Goal: Task Accomplishment & Management: Complete application form

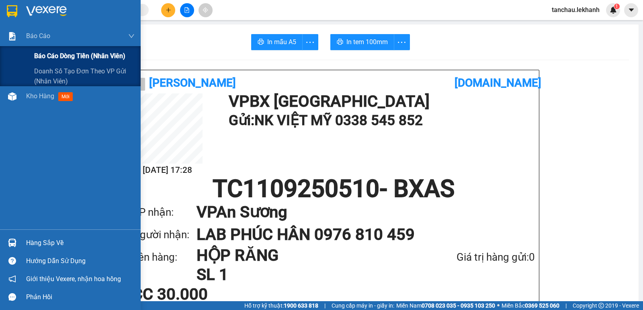
click at [57, 57] on span "Báo cáo dòng tiền (nhân viên)" at bounding box center [79, 56] width 91 height 10
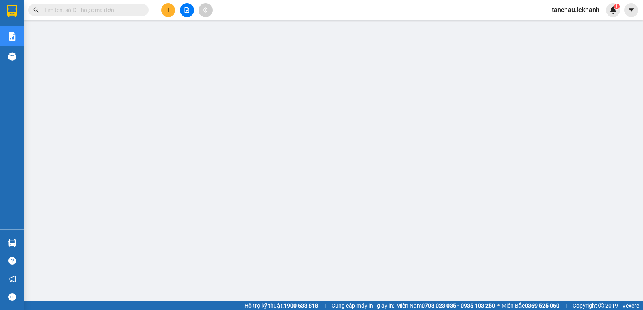
click at [166, 16] on button at bounding box center [168, 10] width 14 height 14
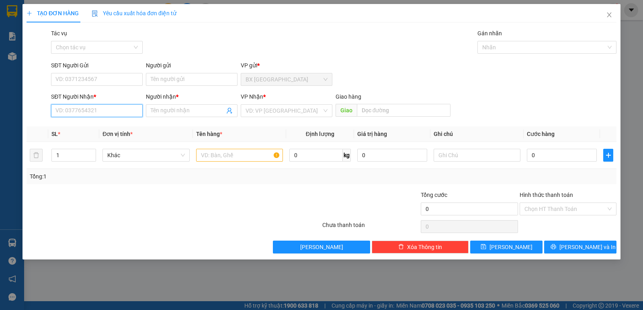
click at [94, 114] on input "SĐT Người Nhận *" at bounding box center [97, 110] width 92 height 13
type input "09877766644"
click at [179, 111] on input "Người nhận *" at bounding box center [188, 110] width 74 height 9
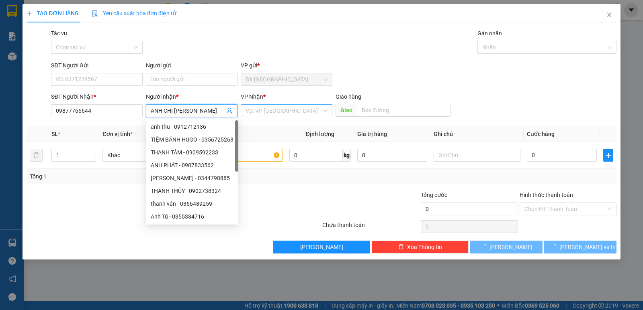
type input "ANH CHỊ [PERSON_NAME]"
click at [260, 112] on input "search" at bounding box center [283, 111] width 76 height 12
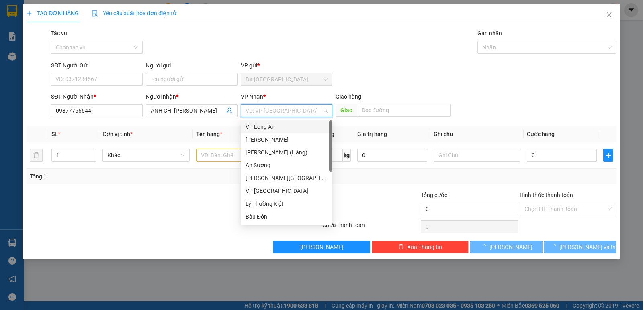
type input "T"
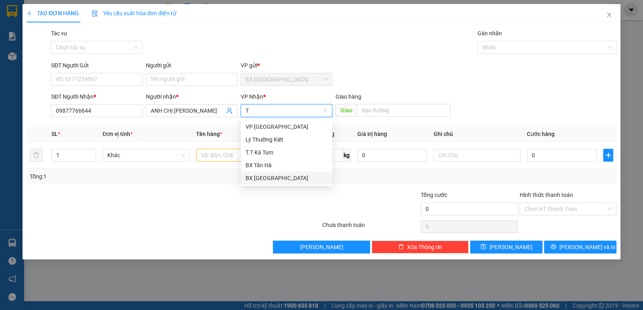
click at [274, 177] on div "BX [GEOGRAPHIC_DATA]" at bounding box center [286, 178] width 82 height 9
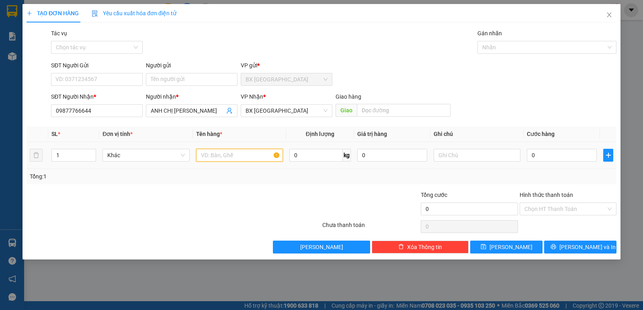
click at [233, 156] on input "text" at bounding box center [239, 155] width 87 height 13
type input "KẾT NƯỚC"
click at [561, 153] on input "0" at bounding box center [562, 155] width 70 height 13
type input "3"
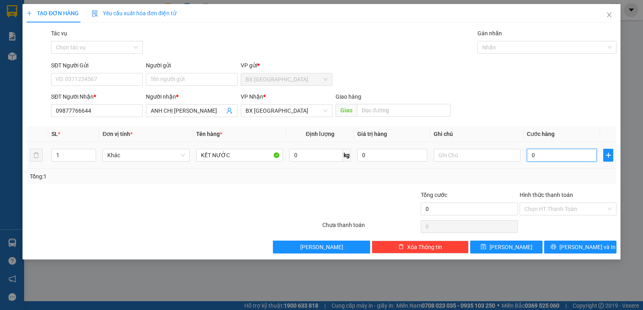
type input "3"
type input "30"
type input "30.000"
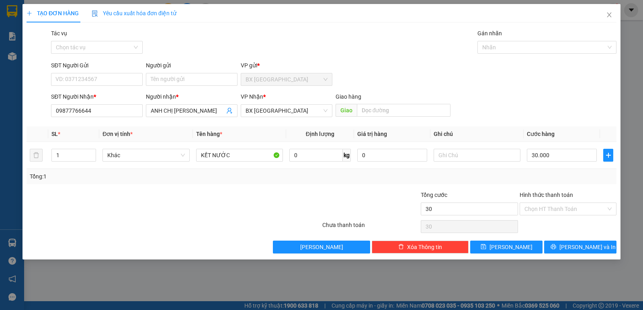
type input "30.000"
click at [552, 120] on div "Transit Pickup Surcharge Ids Transit Deliver Surcharge Ids Transit Deliver Surc…" at bounding box center [322, 141] width 590 height 225
click at [532, 208] on input "Hình thức thanh toán" at bounding box center [565, 209] width 82 height 12
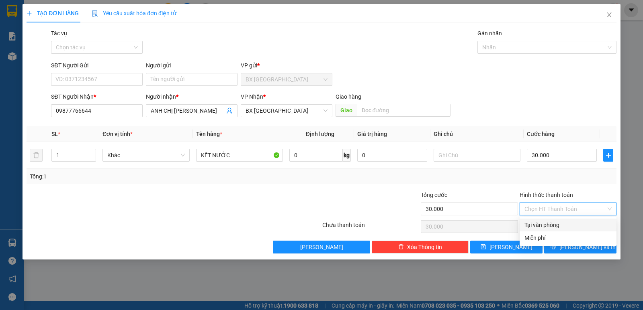
click at [532, 219] on div "Tại văn phòng" at bounding box center [567, 225] width 97 height 13
type input "0"
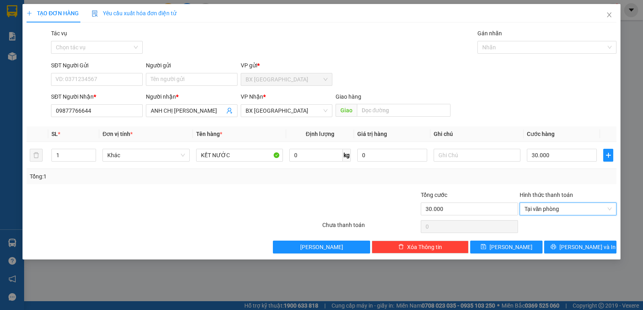
click at [534, 225] on div at bounding box center [568, 227] width 98 height 16
click at [524, 248] on button "[PERSON_NAME]" at bounding box center [506, 247] width 72 height 13
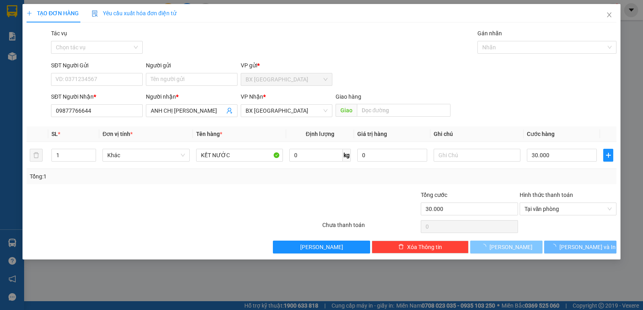
type input "0"
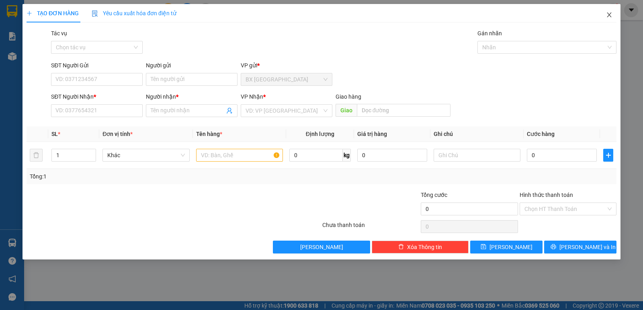
click at [610, 18] on icon "close" at bounding box center [609, 15] width 6 height 6
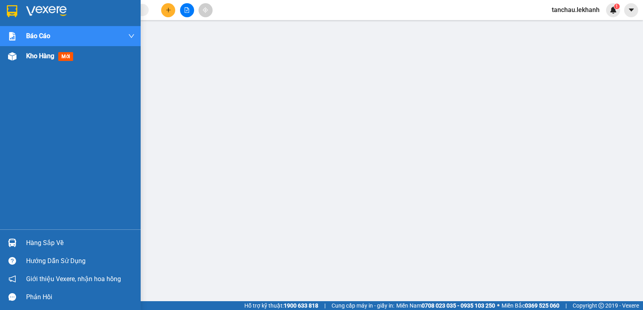
click at [40, 57] on span "Kho hàng" at bounding box center [40, 56] width 28 height 8
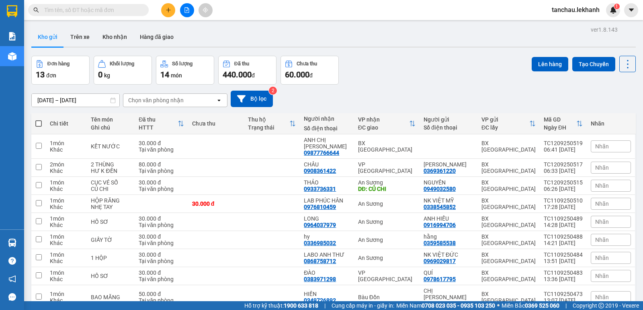
click at [41, 98] on input "[DATE] – [DATE]" at bounding box center [76, 100] width 88 height 13
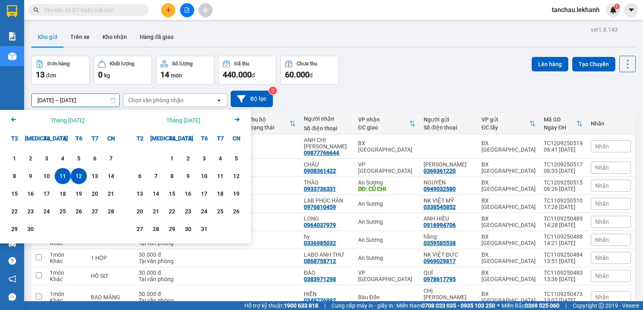
click at [74, 176] on div "12" at bounding box center [78, 176] width 11 height 10
type input "[DATE] – [DATE]"
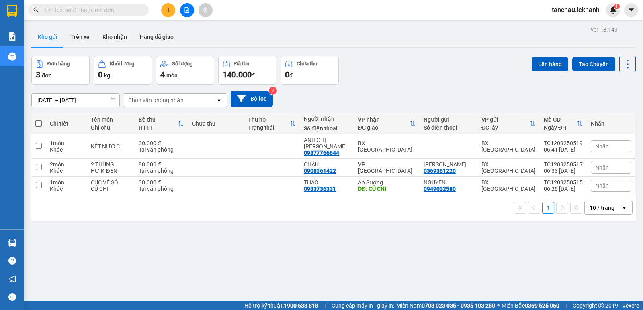
click at [172, 15] on button at bounding box center [168, 10] width 14 height 14
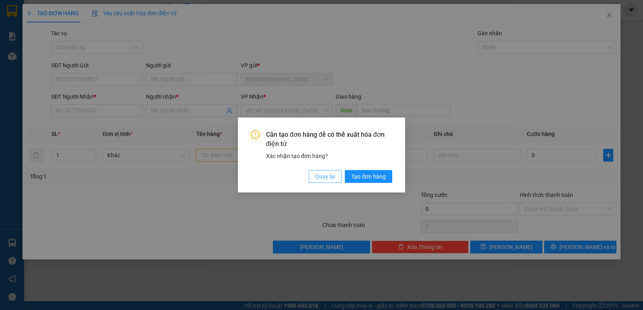
click at [312, 180] on button "Quay lại" at bounding box center [324, 176] width 33 height 13
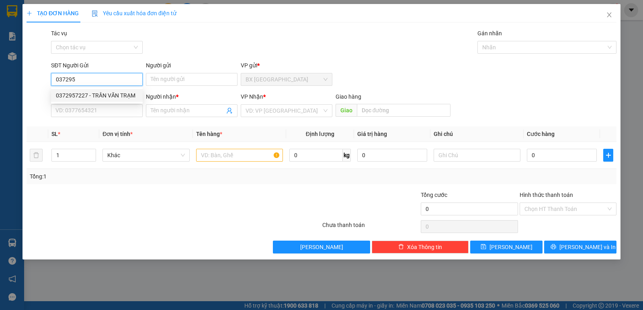
click at [82, 97] on div "0372957227 - TRẦN VĂN TRẠM" at bounding box center [97, 95] width 82 height 9
type input "0372957227"
type input "TRẦN VĂN TRẠM"
type input "0931334445"
type input "DUNG"
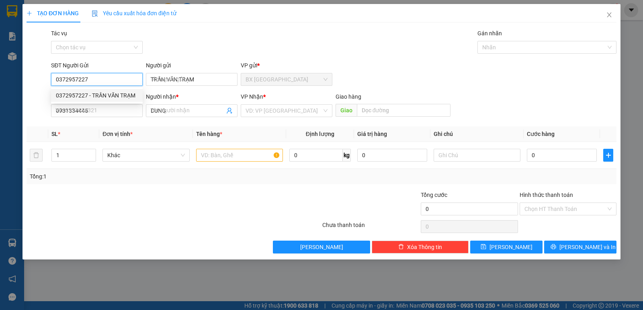
type input "40.000"
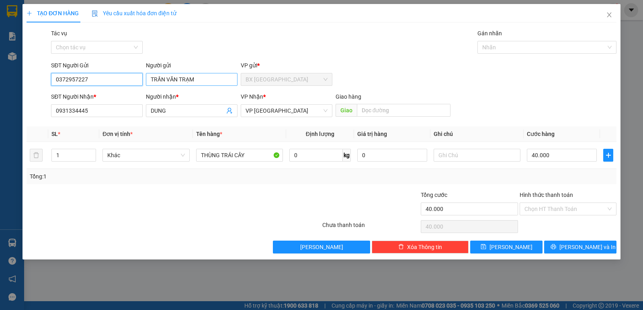
type input "0372957227"
drag, startPoint x: 177, startPoint y: 80, endPoint x: 142, endPoint y: 81, distance: 35.4
click at [142, 81] on div "SĐT Người Gửi 0372957227 Người gửi TRẦN VĂN TRẠM TRẦN VĂN TRẠM VP gửi * BX …" at bounding box center [333, 75] width 568 height 28
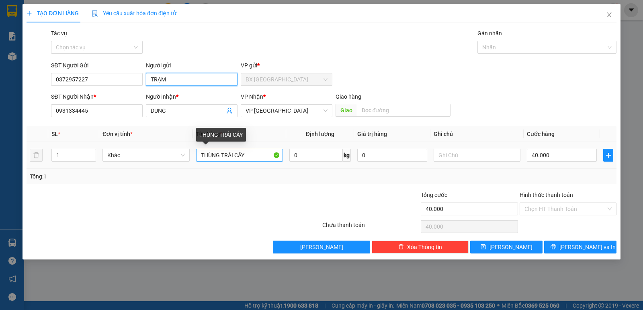
type input "TRẠM"
click at [268, 155] on input "THÙNG TRÁI CÂY" at bounding box center [239, 155] width 87 height 13
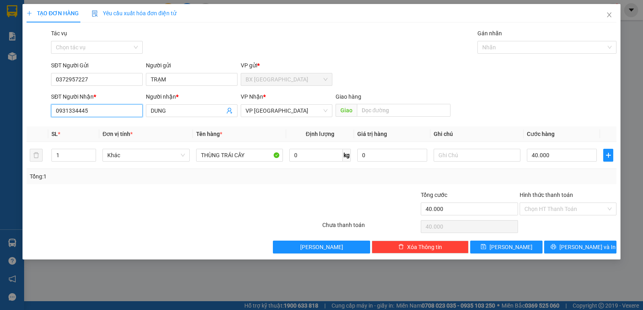
drag, startPoint x: 103, startPoint y: 110, endPoint x: 50, endPoint y: 100, distance: 54.1
click at [52, 107] on input "0931334445" at bounding box center [97, 110] width 92 height 13
drag, startPoint x: 60, startPoint y: 137, endPoint x: 76, endPoint y: 143, distance: 16.6
click at [61, 137] on div "0938880923 - DUNG" at bounding box center [97, 139] width 82 height 9
type input "0938880923"
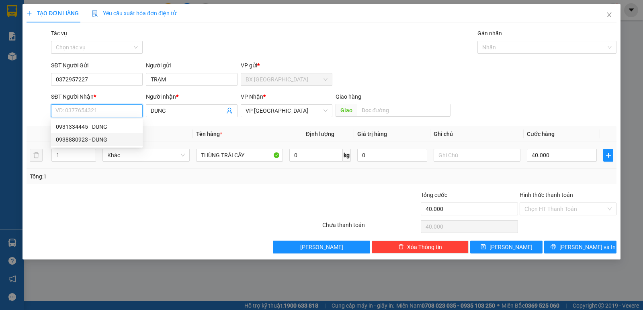
type input "DUNG"
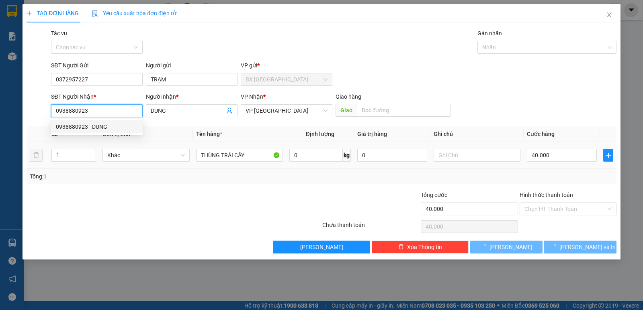
type input "50.000"
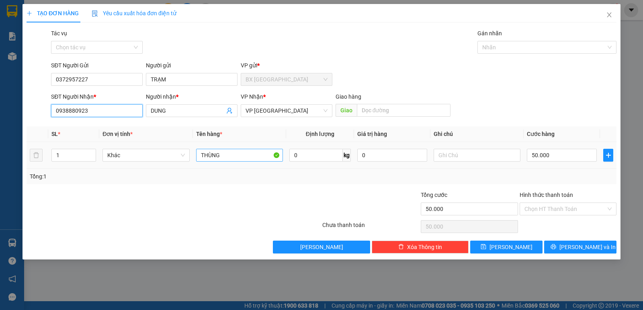
type input "0938880923"
click at [240, 157] on input "THÙNG" at bounding box center [239, 155] width 87 height 13
type input "THÙNG ĐỒ ĂN"
click at [533, 160] on input "50.000" at bounding box center [562, 155] width 70 height 13
type input "4"
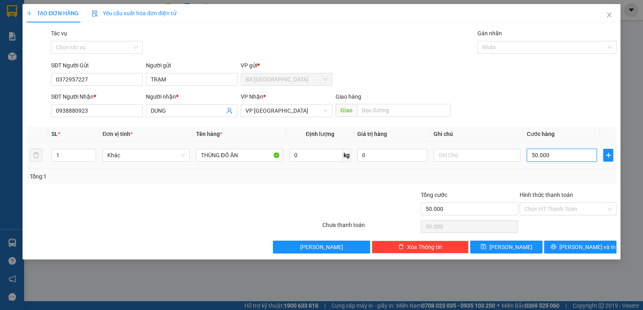
type input "4"
type input "40"
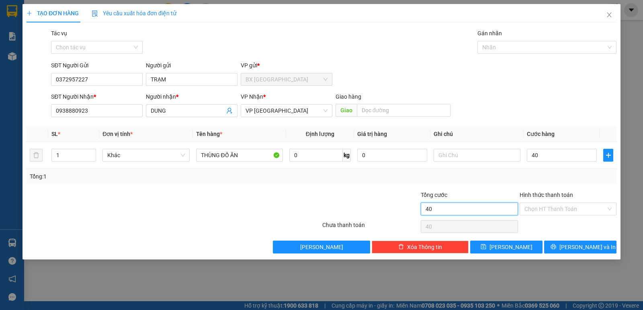
click at [477, 208] on input "40" at bounding box center [469, 209] width 97 height 13
type input "40.000"
click at [530, 212] on input "Hình thức thanh toán" at bounding box center [565, 209] width 82 height 12
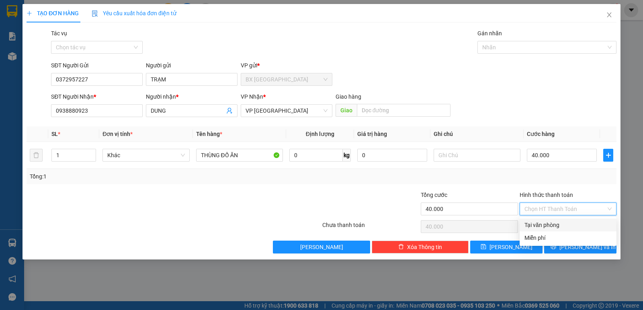
click at [536, 223] on div "Tại văn phòng" at bounding box center [567, 225] width 87 height 9
type input "0"
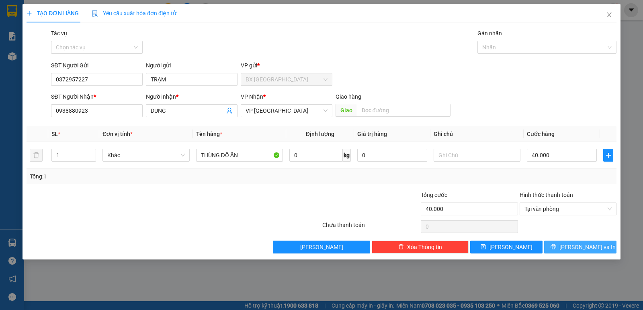
click at [571, 248] on button "[PERSON_NAME] và In" at bounding box center [580, 247] width 72 height 13
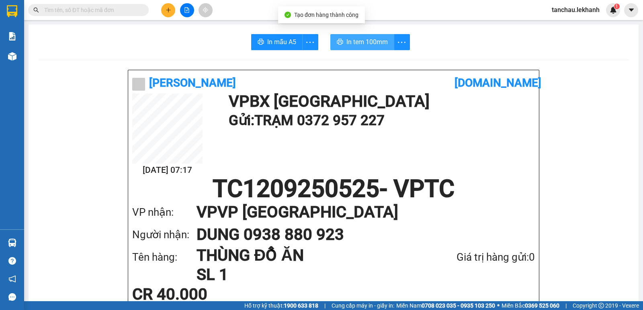
click at [359, 41] on span "In tem 100mm" at bounding box center [366, 42] width 41 height 10
click at [163, 17] on div "Kết quả tìm kiếm ( 0 ) Bộ lọc Ngày tạo đơn gần nhất No Data tanchau.lekhanh 1" at bounding box center [321, 10] width 643 height 20
click at [174, 14] on button at bounding box center [168, 10] width 14 height 14
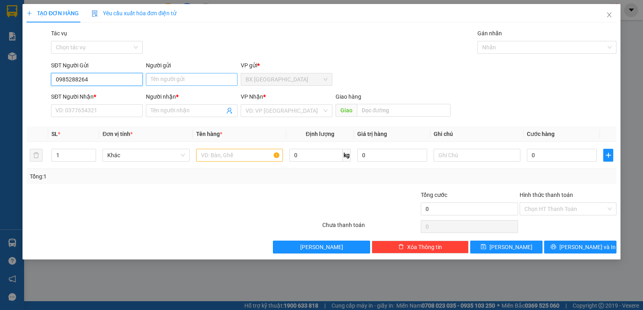
type input "0985288264"
click at [153, 84] on input "Người gửi" at bounding box center [192, 79] width 92 height 13
type input "TIỆM BÁNH HƯƠNG GIANG"
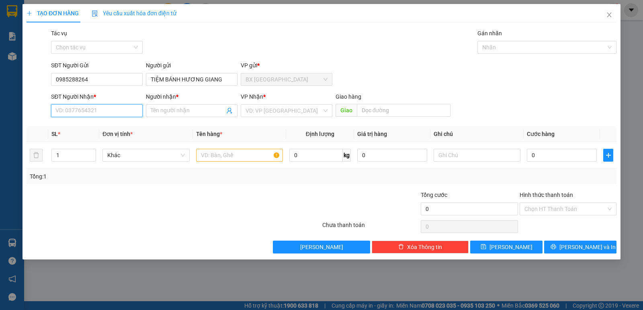
click at [89, 115] on input "SĐT Người Nhận *" at bounding box center [97, 110] width 92 height 13
type input "0824075358"
click at [84, 129] on div "0824075358 - hằng" at bounding box center [97, 126] width 82 height 9
type input "hằng"
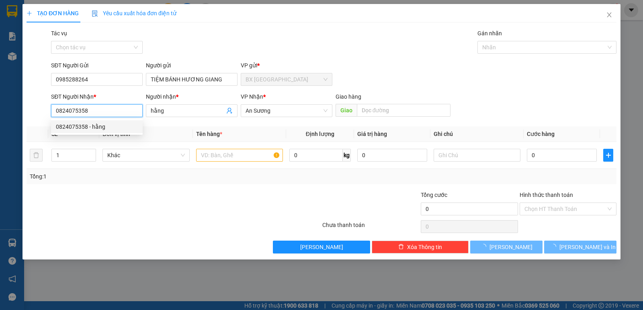
type input "40.000"
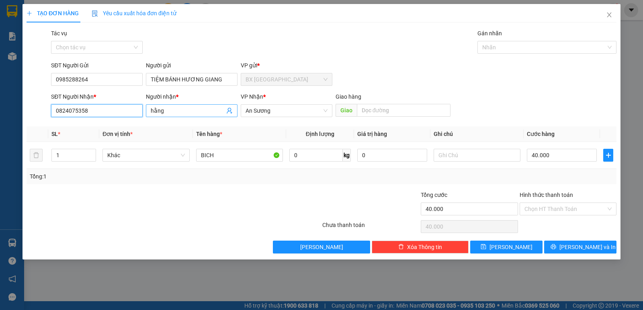
type input "0824075358"
drag, startPoint x: 176, startPoint y: 108, endPoint x: 109, endPoint y: 114, distance: 67.3
click at [109, 114] on div "SĐT Người Nhận * 0824075358 Người nhận * hằng hằng VP Nhận * An Sương Giao hàng…" at bounding box center [333, 106] width 568 height 28
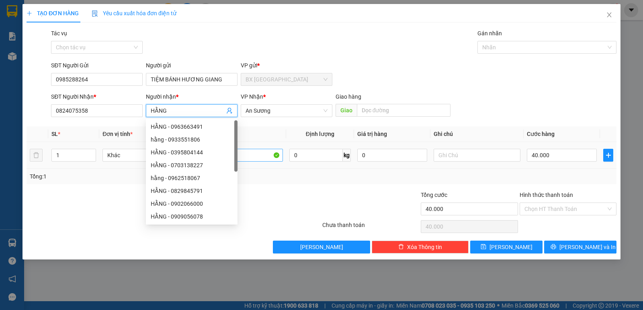
type input "HẰNG"
click at [256, 157] on input "BICH" at bounding box center [239, 155] width 87 height 13
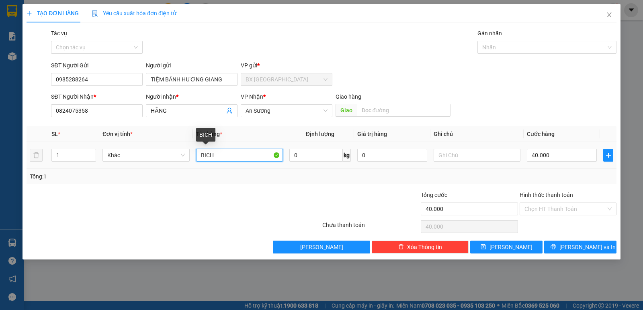
drag, startPoint x: 256, startPoint y: 157, endPoint x: 196, endPoint y: 161, distance: 60.4
click at [196, 161] on input "BICH" at bounding box center [239, 155] width 87 height 13
type input "THÙNG BÁNH TRUNG THU"
click at [559, 158] on input "40.000" at bounding box center [562, 155] width 70 height 13
click at [545, 212] on input "Hình thức thanh toán" at bounding box center [565, 209] width 82 height 12
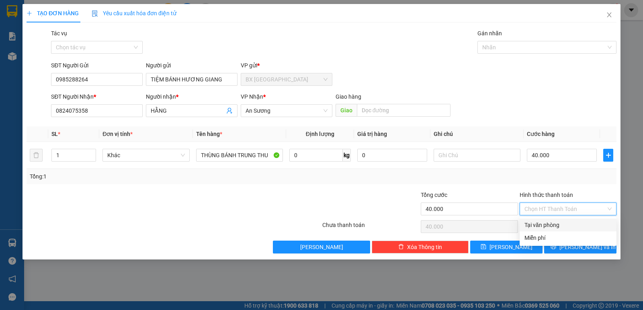
click at [545, 220] on div "Tại văn phòng" at bounding box center [567, 225] width 97 height 13
type input "0"
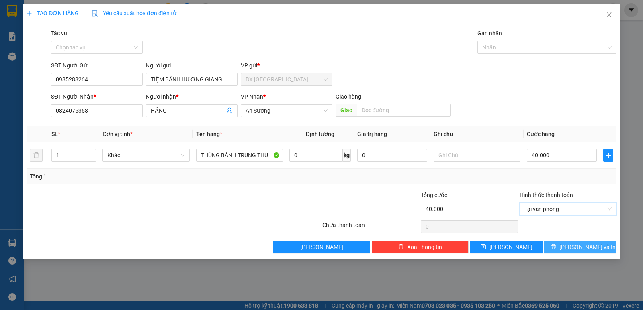
click at [560, 245] on button "[PERSON_NAME] và In" at bounding box center [580, 247] width 72 height 13
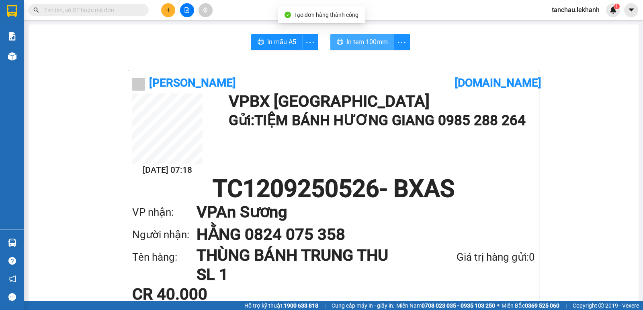
click at [358, 40] on span "In tem 100mm" at bounding box center [366, 42] width 41 height 10
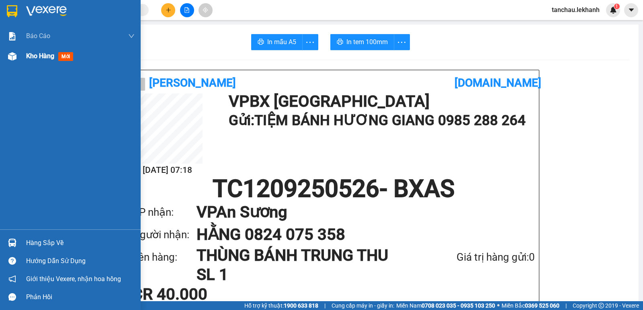
click at [41, 61] on div "Kho hàng mới" at bounding box center [80, 56] width 108 height 20
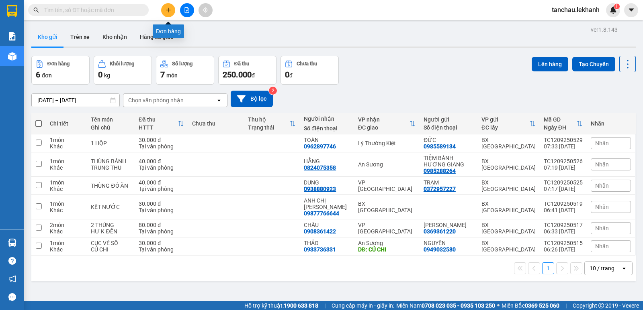
click at [167, 10] on icon "plus" at bounding box center [168, 10] width 4 height 0
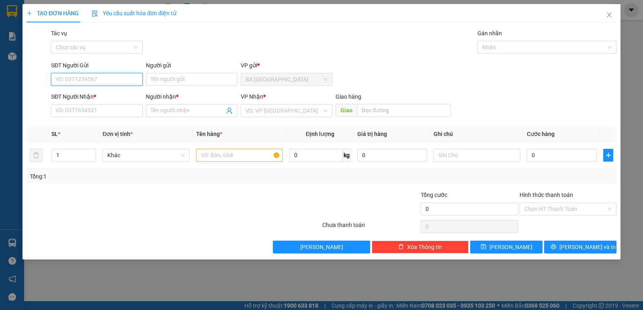
click at [106, 76] on input "SĐT Người Gửi" at bounding box center [97, 79] width 92 height 13
type input "0906883154"
click at [202, 83] on input "Người gửi" at bounding box center [192, 79] width 92 height 13
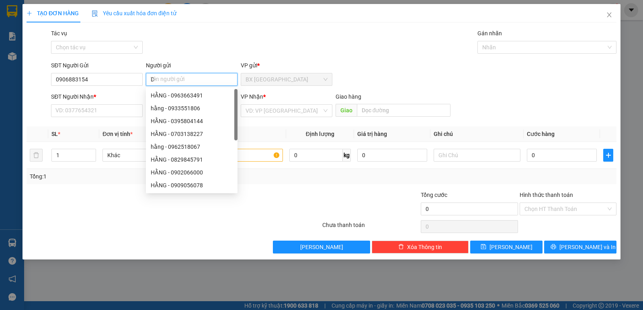
type input "D"
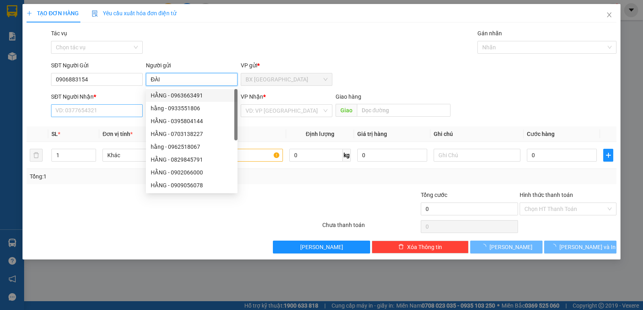
type input "ĐÀI"
click at [112, 110] on input "SĐT Người Nhận *" at bounding box center [97, 110] width 92 height 13
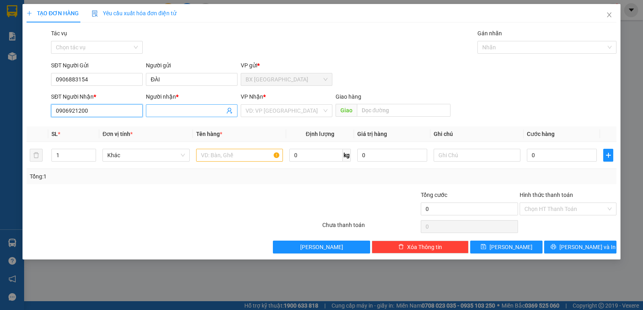
type input "0906921200"
click at [169, 114] on input "Người nhận *" at bounding box center [188, 110] width 74 height 9
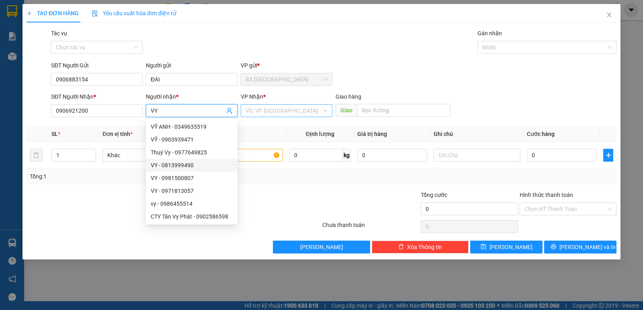
type input "VY"
click at [278, 110] on input "search" at bounding box center [283, 111] width 76 height 12
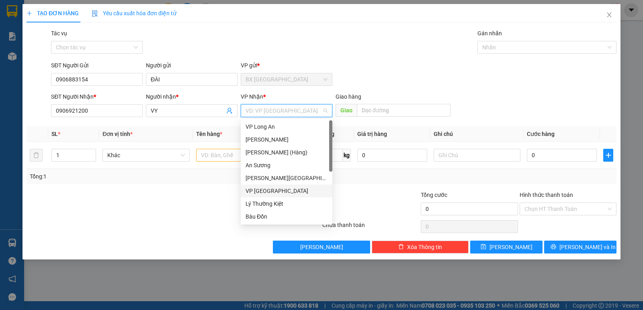
click at [259, 190] on div "VP [GEOGRAPHIC_DATA]" at bounding box center [286, 191] width 82 height 9
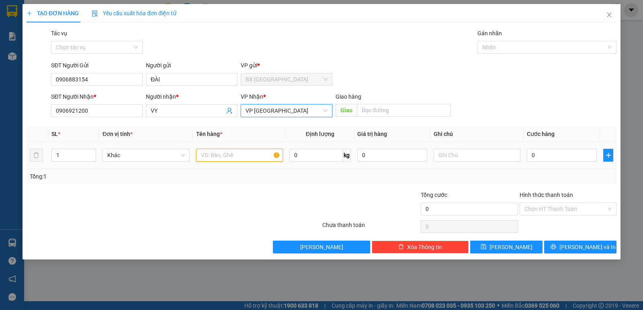
click at [217, 154] on input "text" at bounding box center [239, 155] width 87 height 13
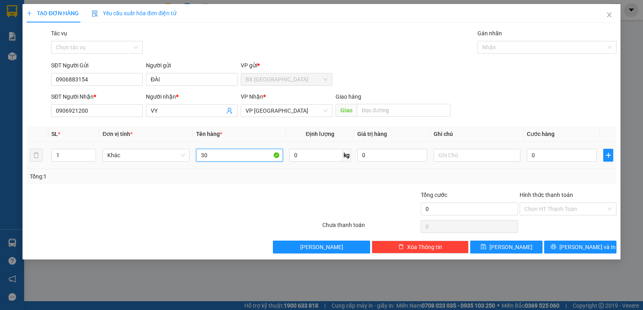
type input "3"
type input "BỌC ĐEN"
click at [529, 153] on input "0" at bounding box center [562, 155] width 70 height 13
type input "3"
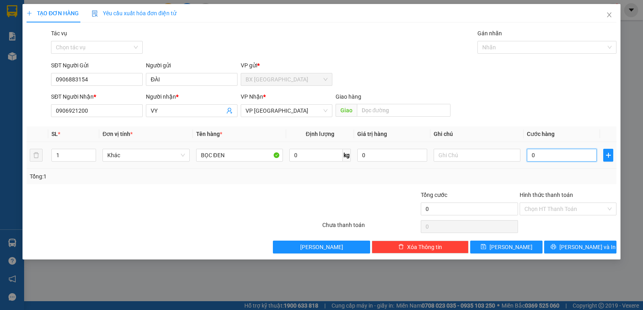
type input "3"
type input "30"
type input "300"
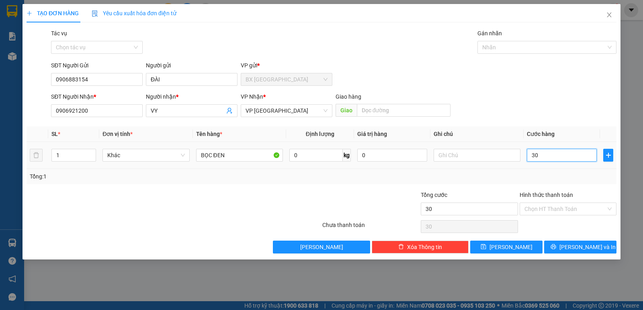
type input "300"
type input "3.000"
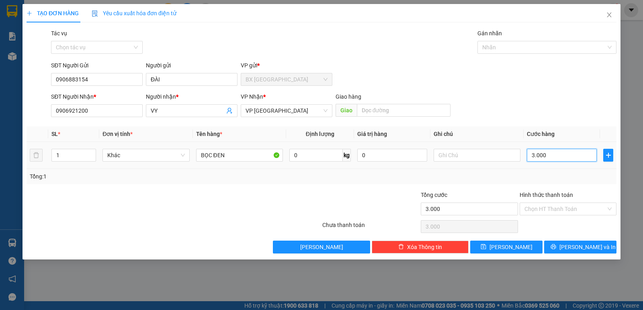
type input "30.000"
click at [576, 209] on input "Hình thức thanh toán" at bounding box center [565, 209] width 82 height 12
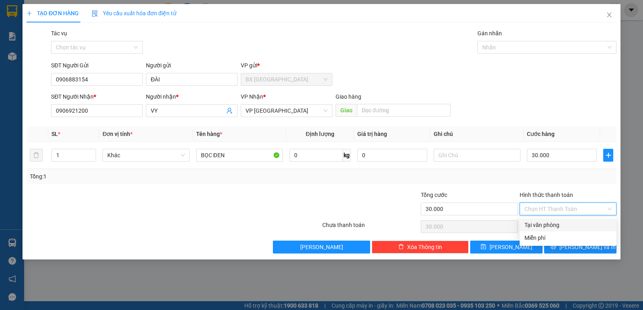
click at [554, 223] on div "Tại văn phòng" at bounding box center [567, 225] width 87 height 9
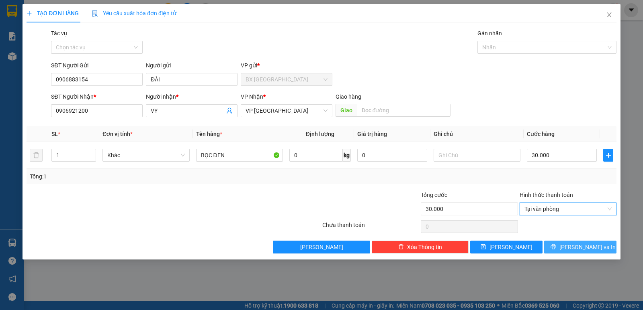
click at [580, 247] on span "[PERSON_NAME] và In" at bounding box center [587, 247] width 56 height 9
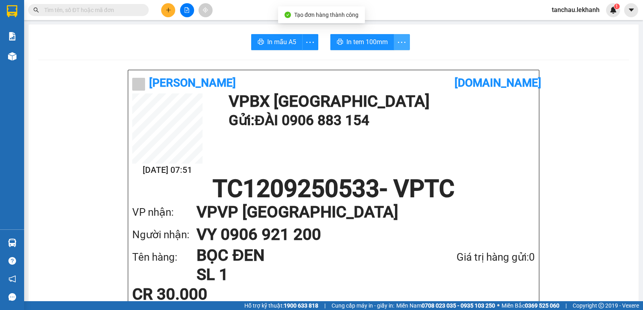
click at [397, 42] on icon "more" at bounding box center [401, 42] width 10 height 10
click at [384, 58] on div "In tem 100mm theo số lượng (1)" at bounding box center [361, 59] width 80 height 9
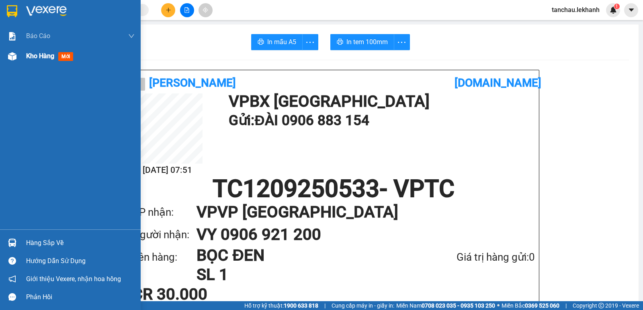
click at [37, 57] on span "Kho hàng" at bounding box center [40, 56] width 28 height 8
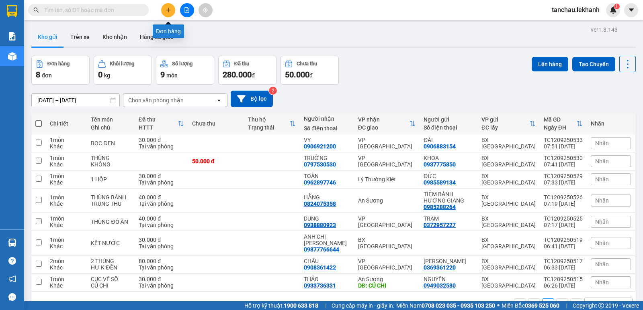
click at [170, 14] on button at bounding box center [168, 10] width 14 height 14
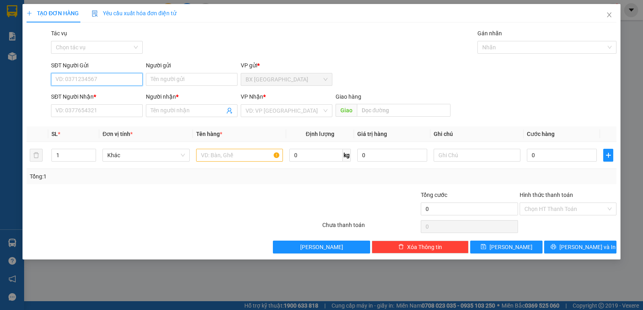
click at [113, 77] on input "SĐT Người Gửi" at bounding box center [97, 79] width 92 height 13
type input "0985117689"
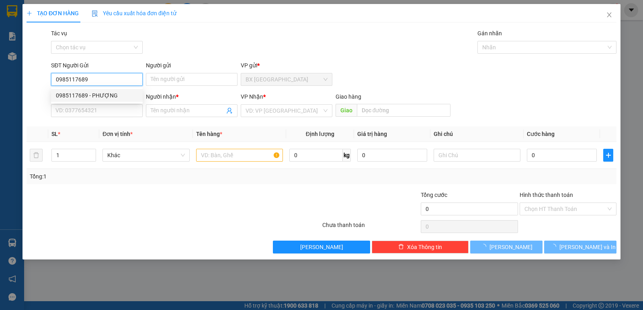
click at [104, 96] on div "0985117689 - PHƯỢNG" at bounding box center [97, 95] width 82 height 9
type input "PHƯỢNG"
type input "0982924114"
type input "hùng"
type input "k13"
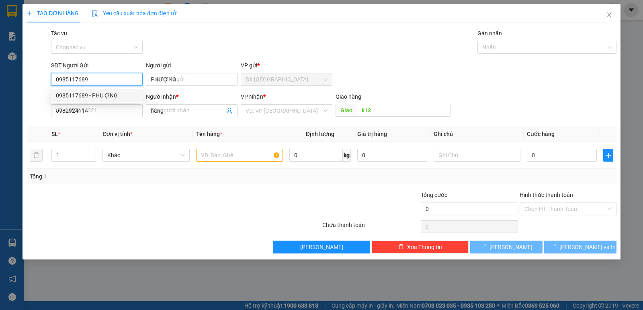
type input "30.000"
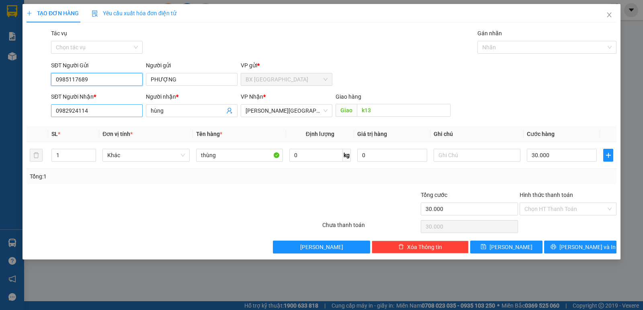
type input "0985117689"
drag, startPoint x: 99, startPoint y: 110, endPoint x: 0, endPoint y: 110, distance: 98.8
click at [0, 110] on div "TẠO ĐƠN HÀNG Yêu cầu xuất hóa đơn điện tử Transit Pickup Surcharge Ids Transit …" at bounding box center [321, 155] width 643 height 310
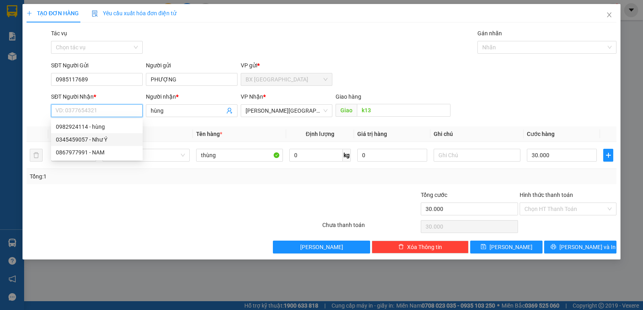
click at [91, 142] on div "0345459057 - Như Ý" at bounding box center [97, 139] width 82 height 9
type input "0345459057"
type input "Như Ý"
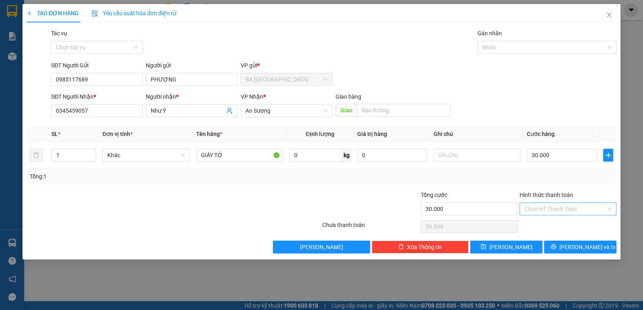
click at [544, 206] on input "Hình thức thanh toán" at bounding box center [565, 209] width 82 height 12
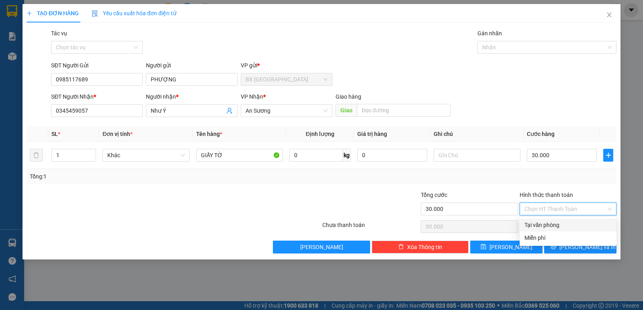
click at [544, 223] on div "Tại văn phòng" at bounding box center [567, 225] width 87 height 9
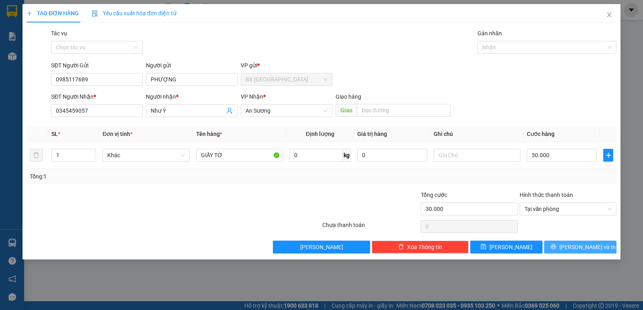
click at [575, 249] on span "[PERSON_NAME] và In" at bounding box center [587, 247] width 56 height 9
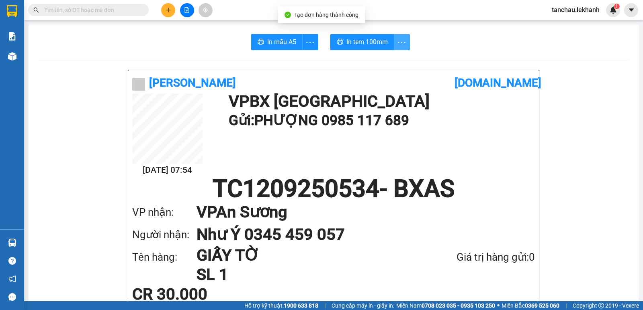
click at [397, 38] on icon "more" at bounding box center [401, 42] width 10 height 10
click at [390, 64] on div "In tem 100mm theo số lượng (1)" at bounding box center [361, 59] width 80 height 9
